Goal: Complete application form

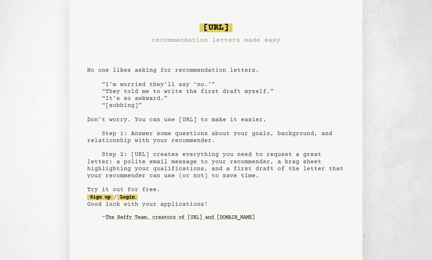
scroll to position [14, 0]
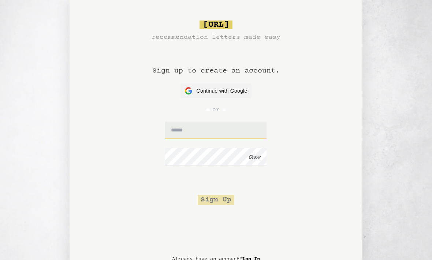
click at [219, 125] on input "text" at bounding box center [215, 131] width 101 height 18
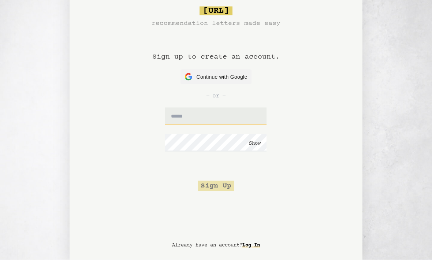
type input "**********"
click at [226, 189] on button "Sign Up" at bounding box center [216, 186] width 37 height 10
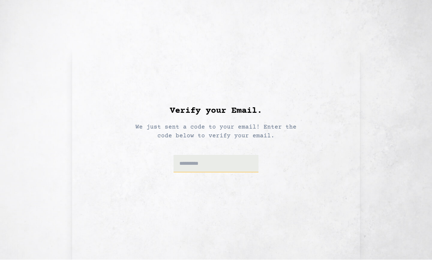
click at [223, 166] on input at bounding box center [216, 164] width 85 height 18
type input "******"
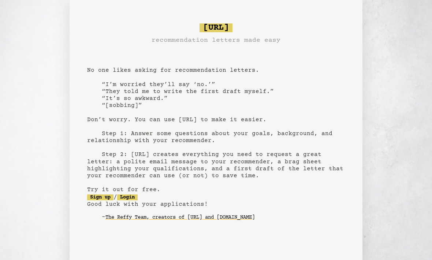
click at [138, 199] on link "Login" at bounding box center [127, 198] width 21 height 6
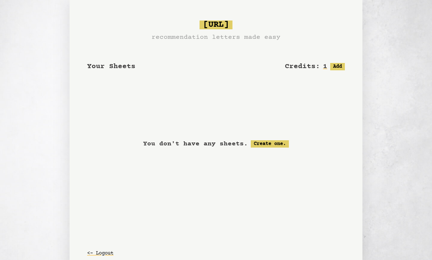
click at [282, 142] on link "Create one." at bounding box center [270, 143] width 38 height 7
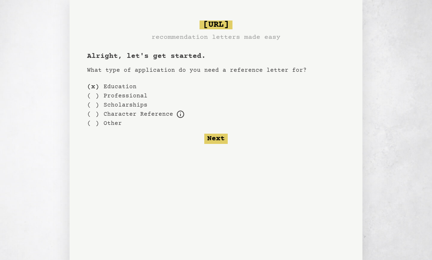
scroll to position [3, 0]
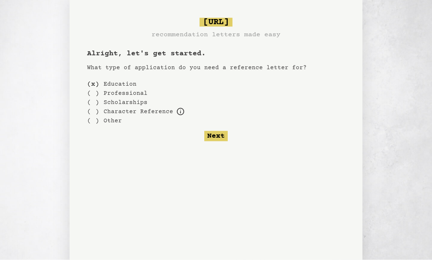
click at [93, 84] on div "( x )" at bounding box center [93, 83] width 12 height 9
click at [93, 93] on div "( )" at bounding box center [93, 93] width 12 height 9
click at [94, 84] on div "( )" at bounding box center [93, 83] width 12 height 9
click at [215, 135] on button "Next" at bounding box center [215, 136] width 23 height 10
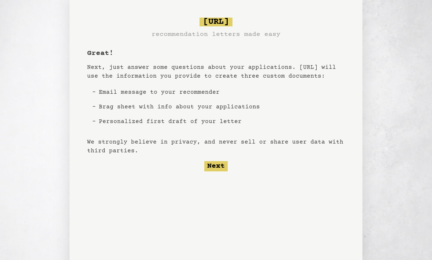
click at [223, 169] on button "Next" at bounding box center [215, 166] width 23 height 10
click at [218, 168] on button "Next" at bounding box center [215, 166] width 23 height 10
click at [217, 167] on button "Next" at bounding box center [215, 166] width 23 height 10
